Goal: Information Seeking & Learning: Learn about a topic

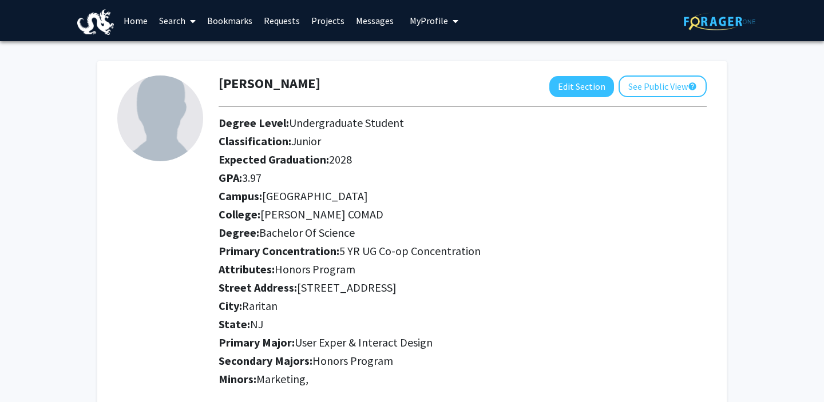
scroll to position [790, 0]
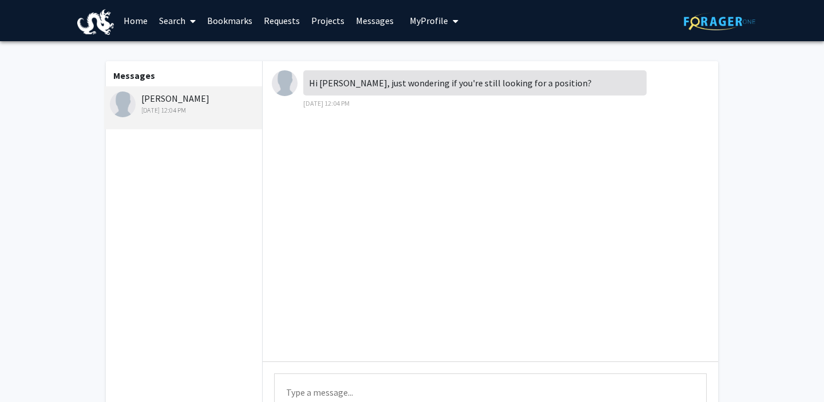
click at [179, 17] on link "Search" at bounding box center [177, 21] width 48 height 40
click at [202, 47] on span "Faculty/Staff" at bounding box center [195, 52] width 84 height 23
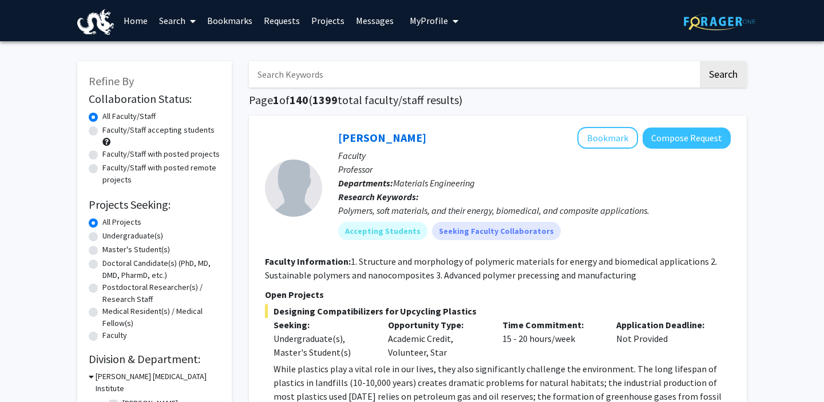
click at [330, 65] on input "Search Keywords" at bounding box center [473, 74] width 449 height 26
type input "zhi"
click at [699, 61] on button "Search" at bounding box center [722, 74] width 47 height 26
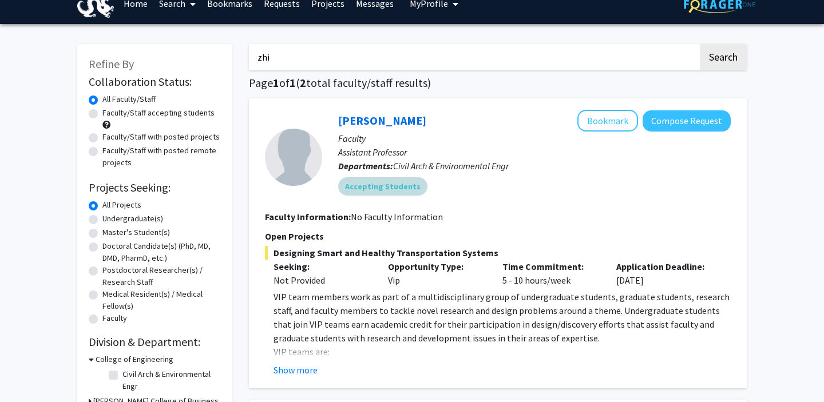
scroll to position [19, 0]
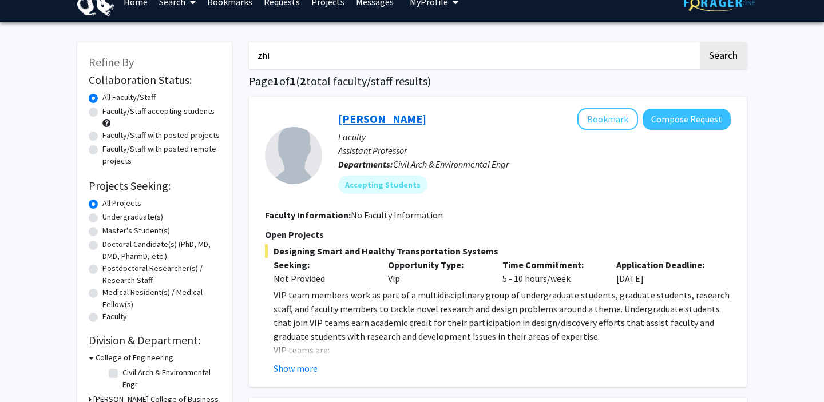
click at [371, 120] on link "[PERSON_NAME]" at bounding box center [382, 119] width 88 height 14
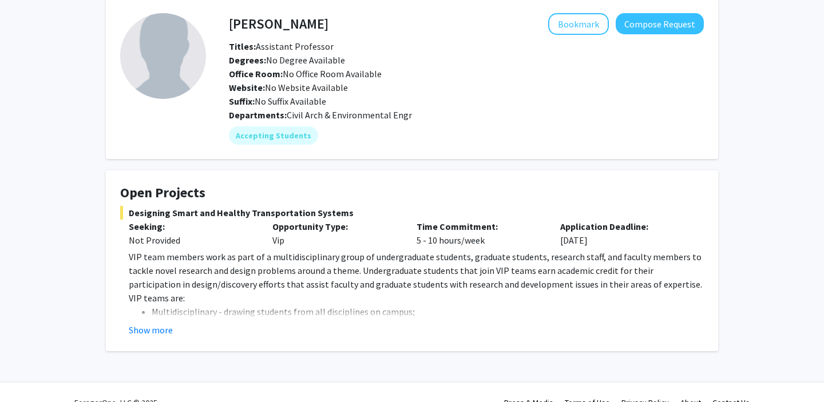
scroll to position [71, 0]
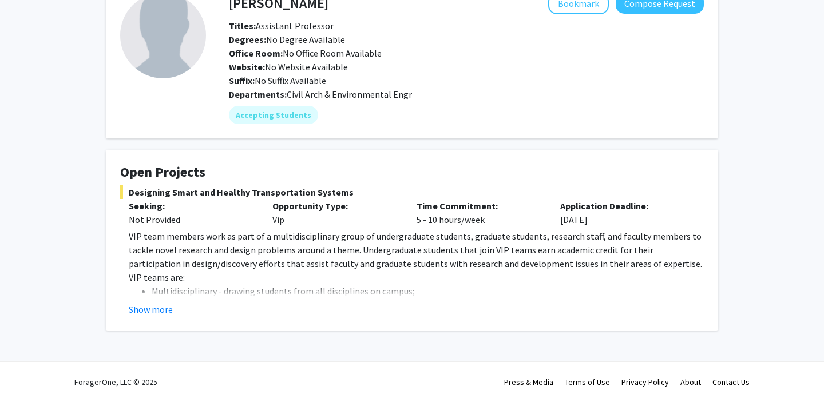
click at [159, 301] on fg-read-more "VIP team members work as part of a multidisciplinary group of undergraduate stu…" at bounding box center [411, 272] width 583 height 87
click at [162, 307] on button "Show more" at bounding box center [151, 310] width 44 height 14
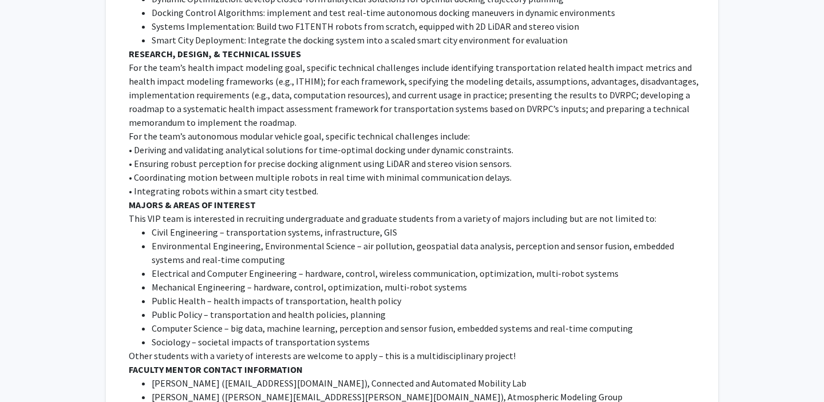
scroll to position [775, 0]
click at [218, 133] on p "For the team’s autonomous modular vehicle goal, specific technical challenges i…" at bounding box center [416, 137] width 575 height 14
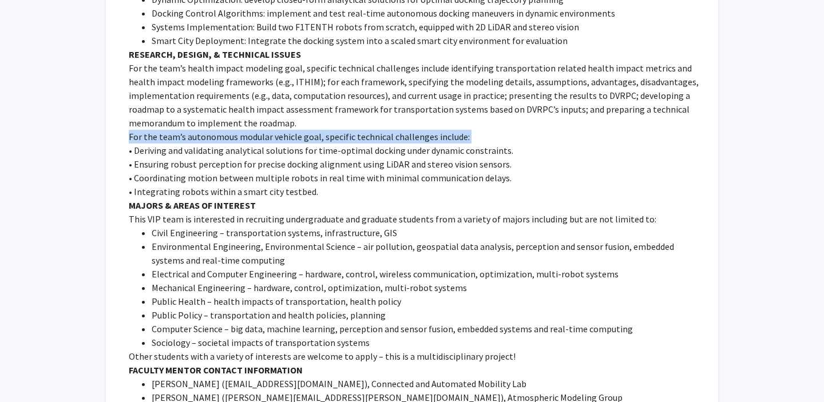
click at [218, 133] on p "For the team’s autonomous modular vehicle goal, specific technical challenges i…" at bounding box center [416, 137] width 575 height 14
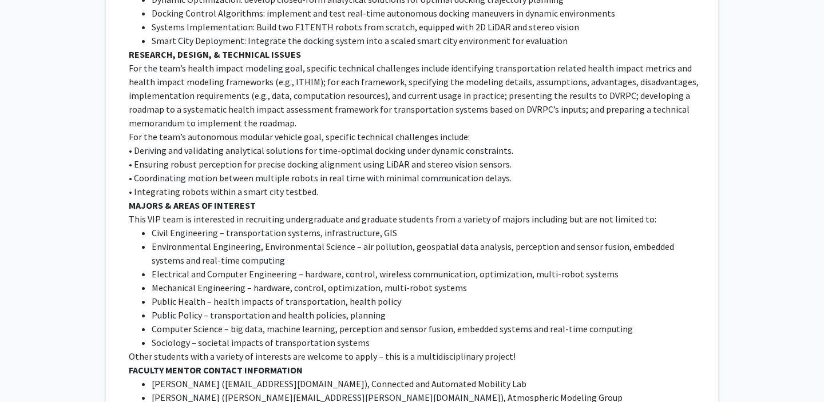
click at [321, 148] on p "• Deriving and validating analytical solutions for time-optimal docking under d…" at bounding box center [416, 151] width 575 height 14
click at [321, 154] on p "• Deriving and validating analytical solutions for time-optimal docking under d…" at bounding box center [416, 151] width 575 height 14
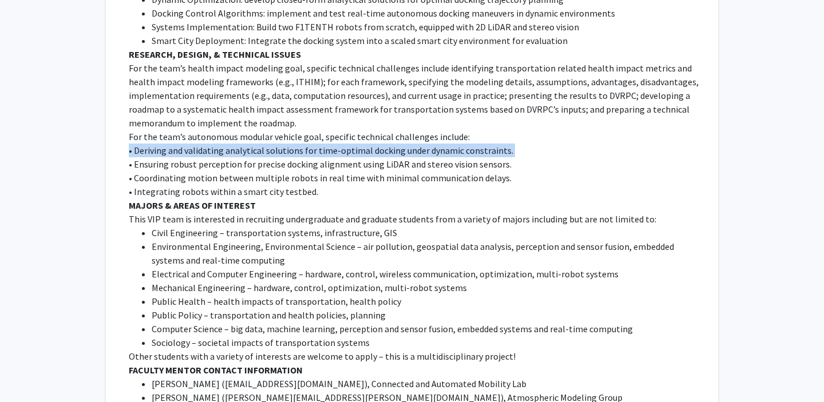
click at [321, 154] on p "• Deriving and validating analytical solutions for time-optimal docking under d…" at bounding box center [416, 151] width 575 height 14
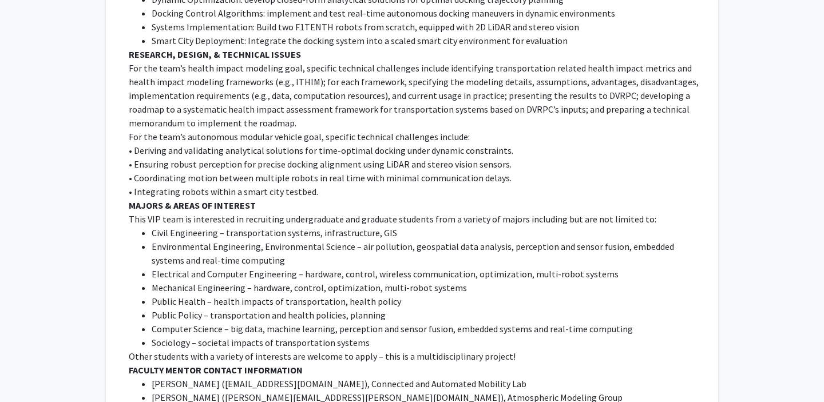
click at [285, 169] on p "• Ensuring robust perception for precise docking alignment using LiDAR and ster…" at bounding box center [416, 164] width 575 height 14
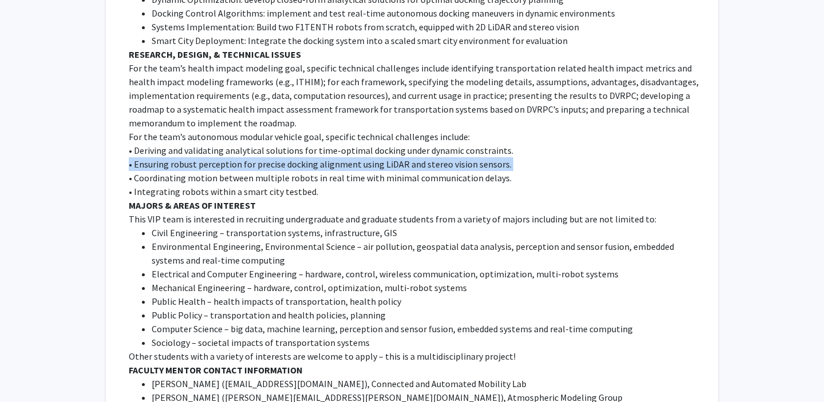
click at [285, 169] on p "• Ensuring robust perception for precise docking alignment using LiDAR and ster…" at bounding box center [416, 164] width 575 height 14
